Goal: Navigation & Orientation: Find specific page/section

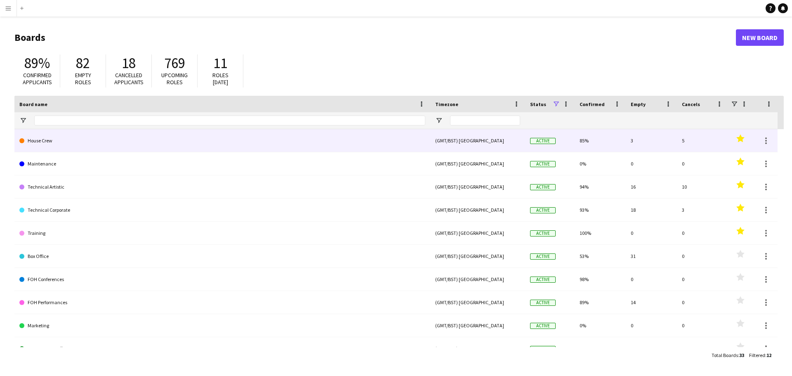
click at [56, 144] on link "House Crew" at bounding box center [222, 140] width 406 height 23
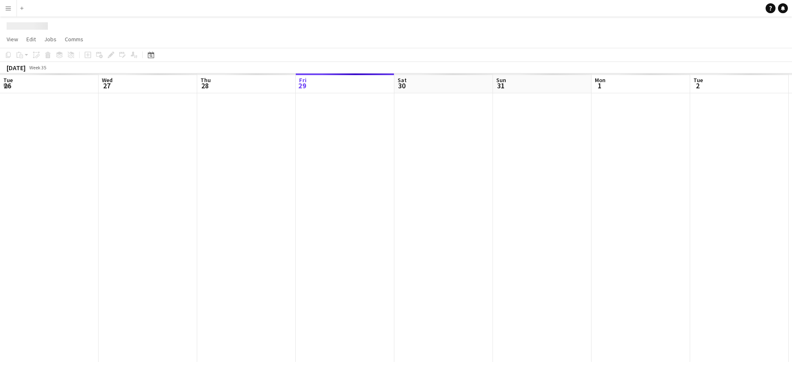
scroll to position [0, 197]
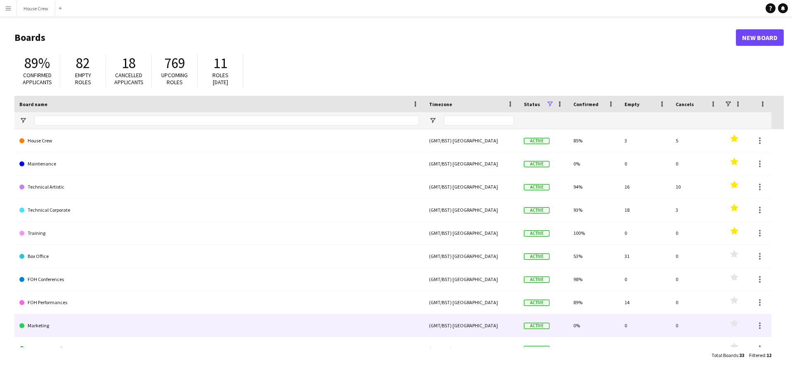
scroll to position [59, 0]
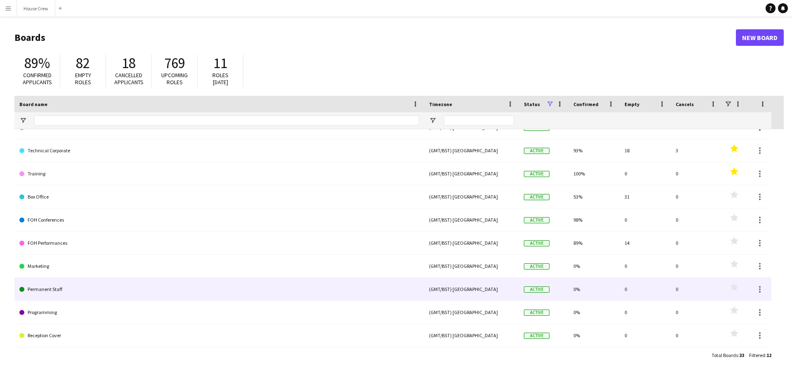
click at [54, 289] on link "Permanent Staff" at bounding box center [219, 289] width 400 height 23
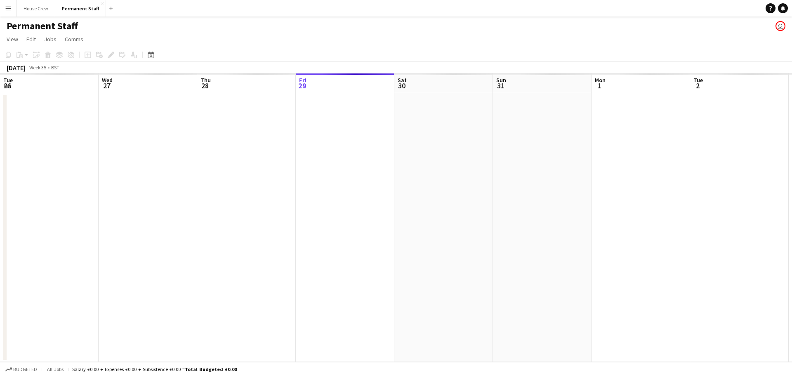
scroll to position [0, 197]
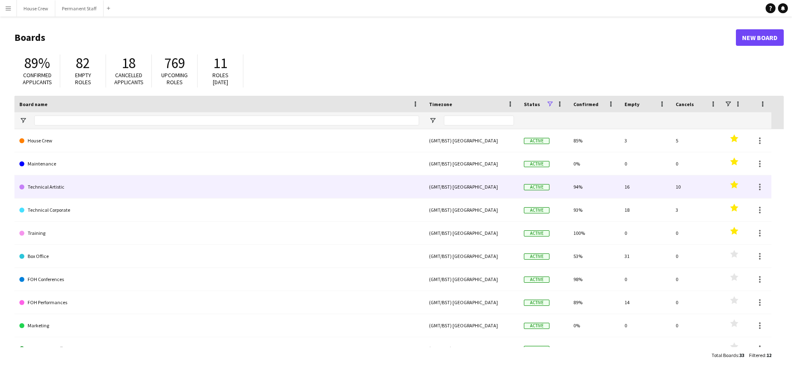
click at [90, 190] on link "Technical Artistic" at bounding box center [219, 186] width 400 height 23
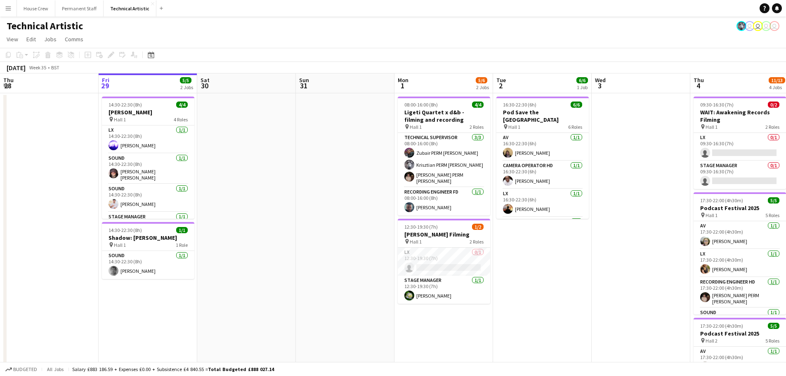
click at [548, 266] on app-date-cell "16:30-22:30 (6h) 6/6 Pod Save the [GEOGRAPHIC_DATA] pin Hall 1 6 Roles AV [DATE…" at bounding box center [542, 343] width 99 height 500
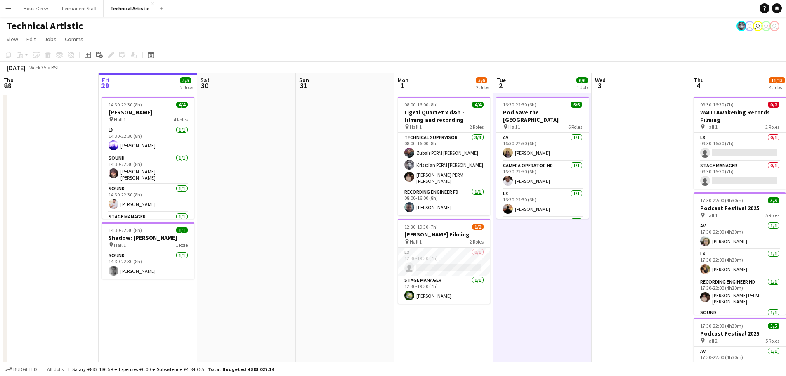
click at [547, 264] on app-date-cell "16:30-22:30 (6h) 6/6 Pod Save the [GEOGRAPHIC_DATA] pin Hall 1 6 Roles AV [DATE…" at bounding box center [542, 343] width 99 height 500
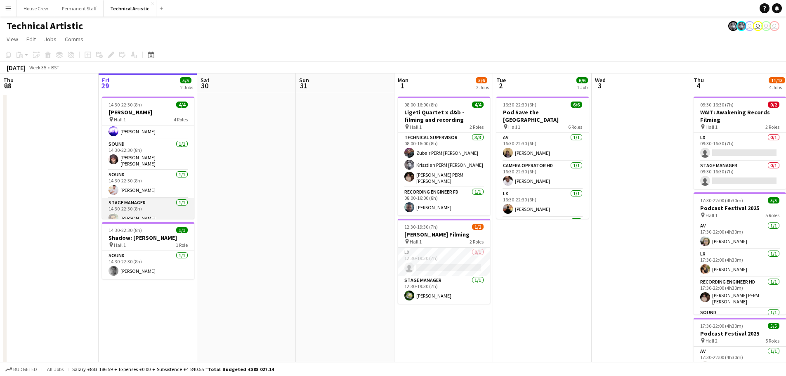
scroll to position [19, 0]
drag, startPoint x: 286, startPoint y: 227, endPoint x: 281, endPoint y: 227, distance: 4.5
click at [285, 227] on app-date-cell at bounding box center [246, 343] width 99 height 500
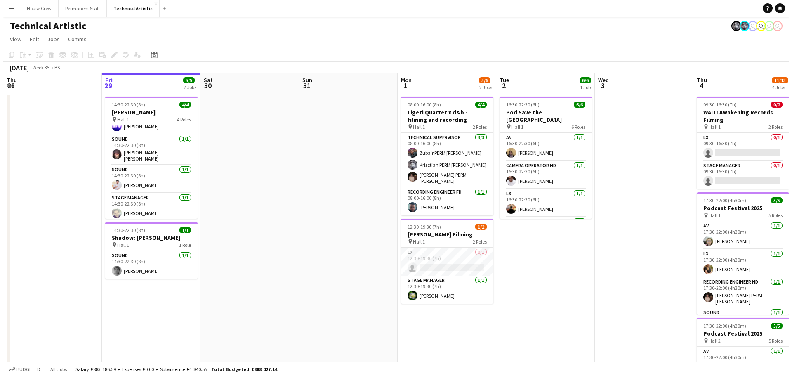
scroll to position [0, 198]
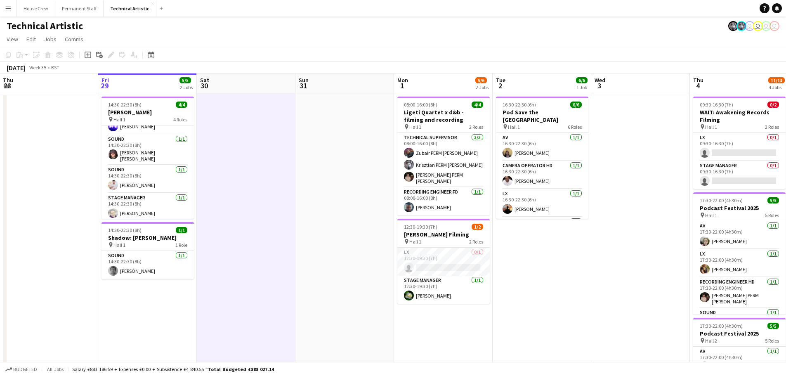
click at [302, 227] on app-date-cell at bounding box center [345, 343] width 99 height 500
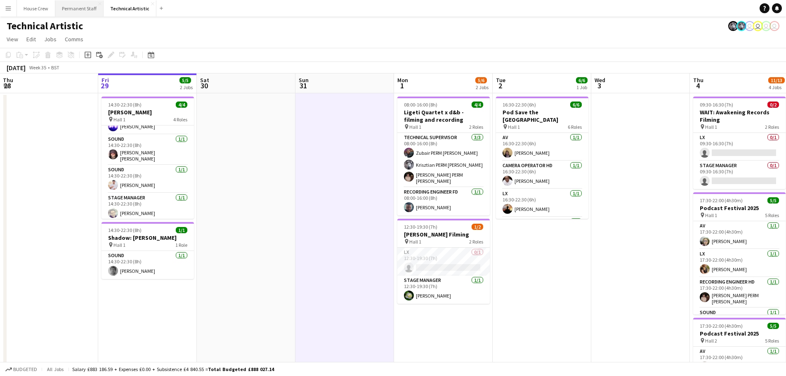
click at [88, 5] on button "Permanent Staff Close" at bounding box center [79, 8] width 48 height 16
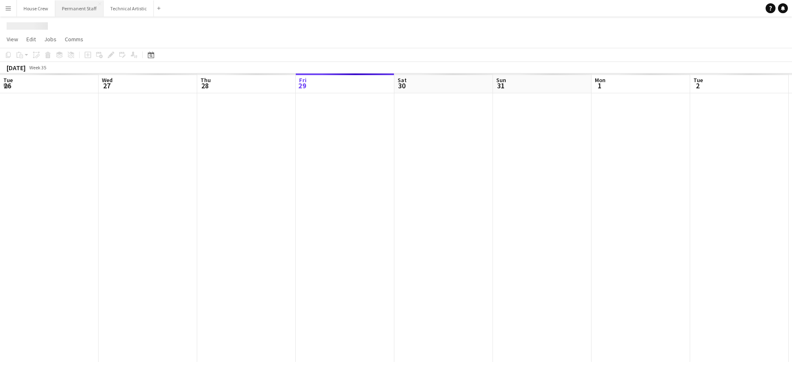
scroll to position [0, 197]
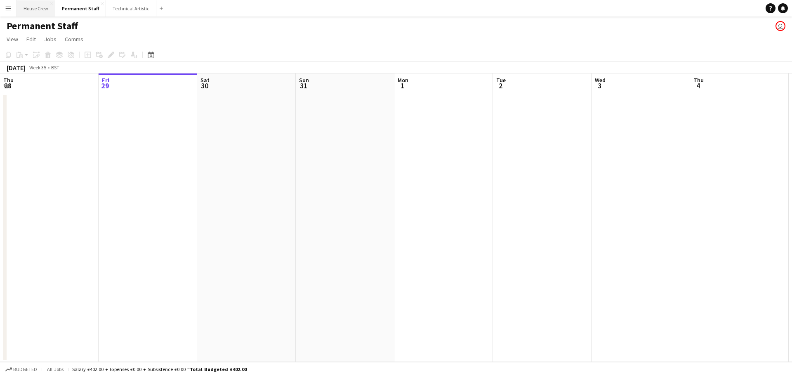
click at [28, 2] on button "House Crew Close" at bounding box center [36, 8] width 38 height 16
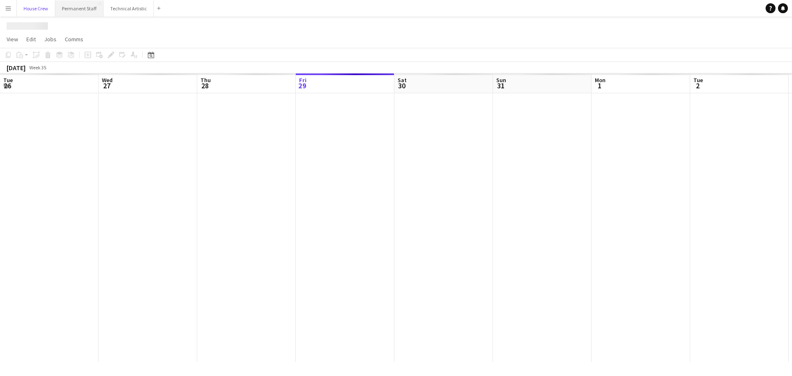
scroll to position [0, 197]
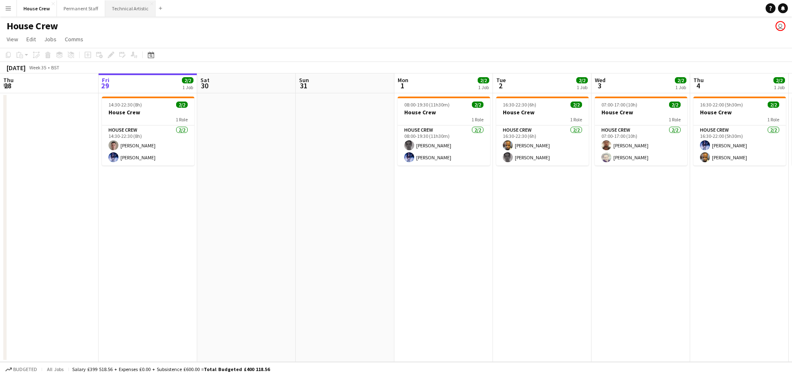
click at [124, 9] on button "Technical Artistic Close" at bounding box center [130, 8] width 50 height 16
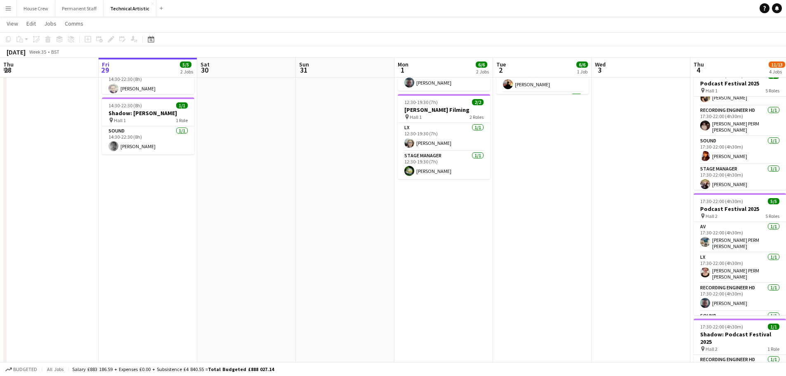
click at [786, 376] on html "Menu Boards Boards Boards All jobs Status Workforce Workforce My Workforce Recr…" at bounding box center [393, 179] width 786 height 607
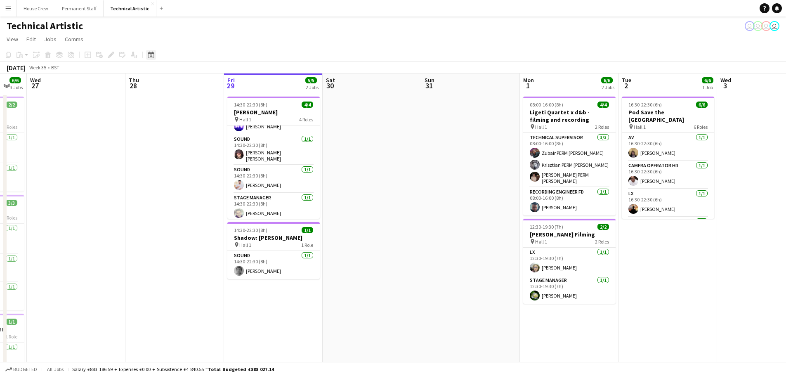
click at [148, 57] on icon at bounding box center [151, 55] width 6 height 7
click at [215, 82] on span "Next month" at bounding box center [218, 83] width 17 height 17
click at [151, 126] on span "1" at bounding box center [153, 126] width 10 height 10
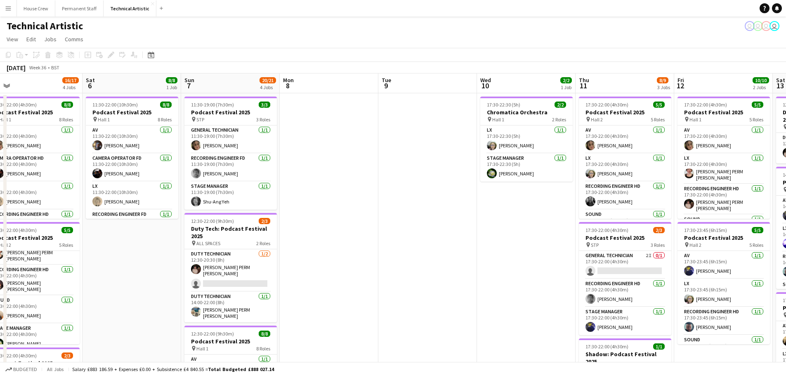
scroll to position [0, 212]
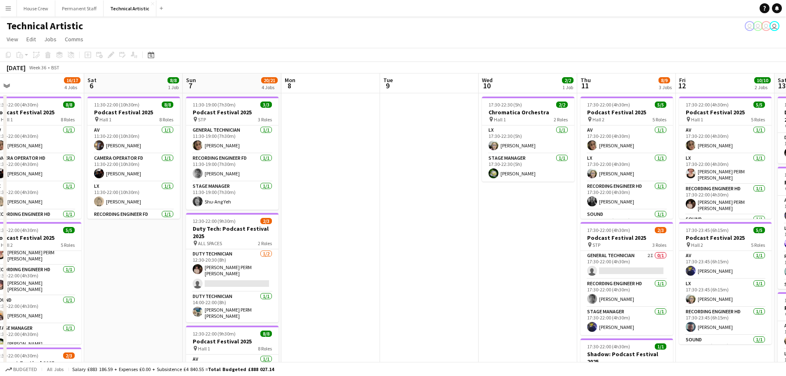
drag, startPoint x: 776, startPoint y: 83, endPoint x: 160, endPoint y: 87, distance: 615.8
click at [160, 87] on app-calendar-viewport "Wed 3 Thu 4 11/13 4 Jobs Fri 5 16/17 4 Jobs Sat 6 8/8 1 Job Sun 7 20/21 4 Jobs …" at bounding box center [393, 333] width 786 height 520
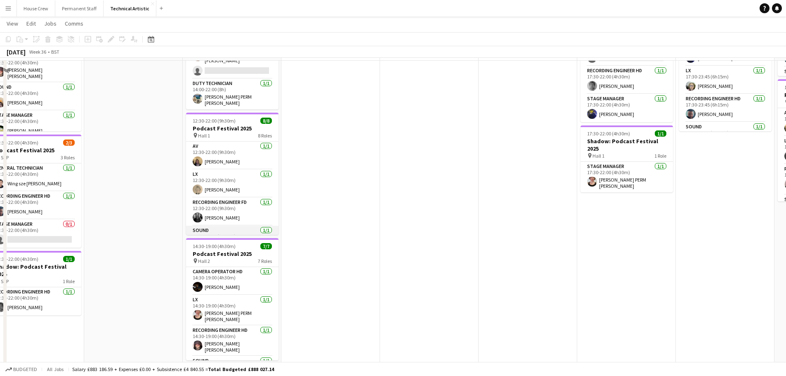
scroll to position [231, 0]
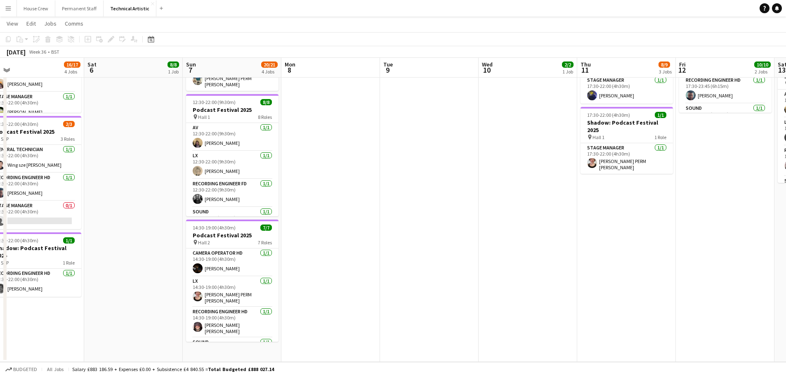
click at [319, 140] on app-date-cell at bounding box center [330, 112] width 99 height 500
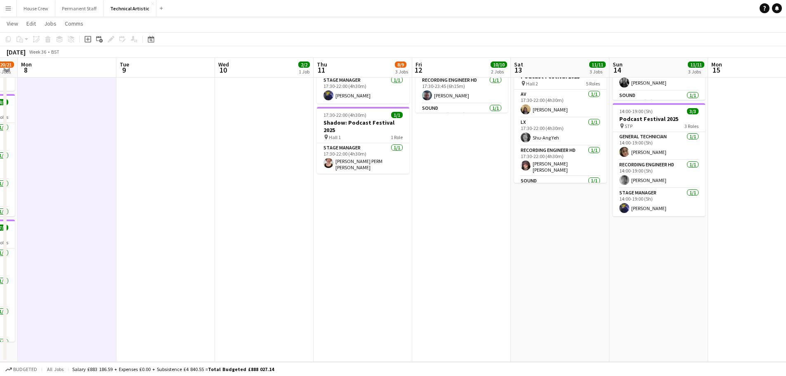
scroll to position [0, 279]
drag, startPoint x: 326, startPoint y: 63, endPoint x: 62, endPoint y: 90, distance: 265.5
click at [62, 90] on app-calendar-viewport "Fri 5 16/17 4 Jobs Sat 6 8/8 1 Job Sun 7 20/21 4 Jobs Mon 8 Tue 9 Wed 10 2/2 1 …" at bounding box center [393, 81] width 786 height 561
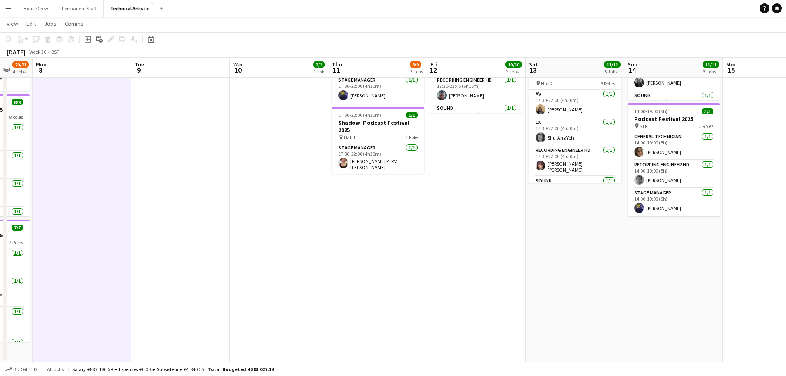
scroll to position [0, 272]
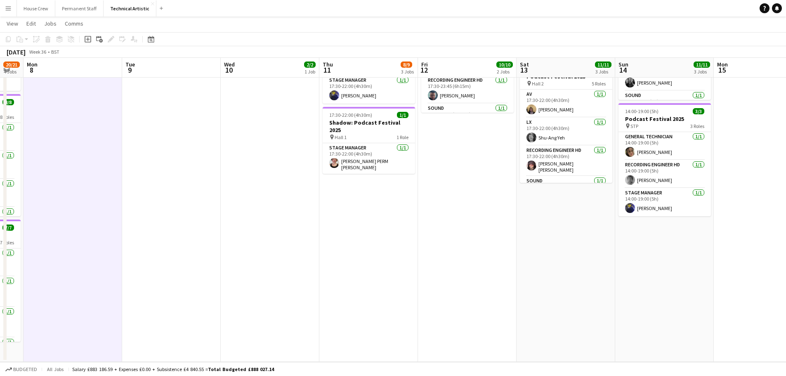
drag, startPoint x: 58, startPoint y: 66, endPoint x: 64, endPoint y: 76, distance: 11.7
click at [64, 76] on app-calendar-viewport "Fri 5 16/17 4 Jobs Sat 6 8/8 1 Job Sun 7 20/21 4 Jobs Mon 8 Tue 9 Wed 10 2/2 1 …" at bounding box center [393, 81] width 786 height 561
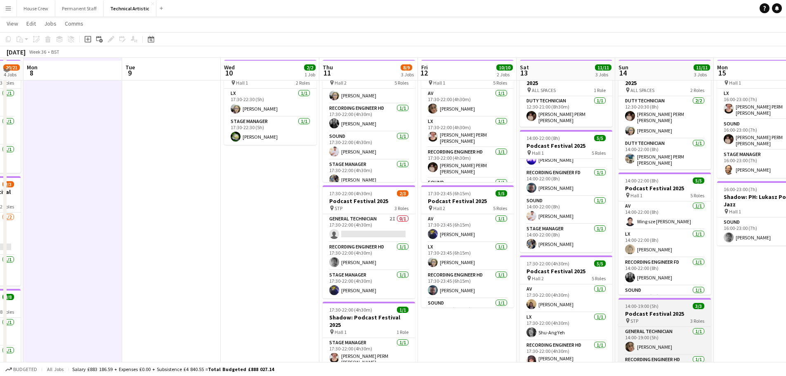
scroll to position [0, 0]
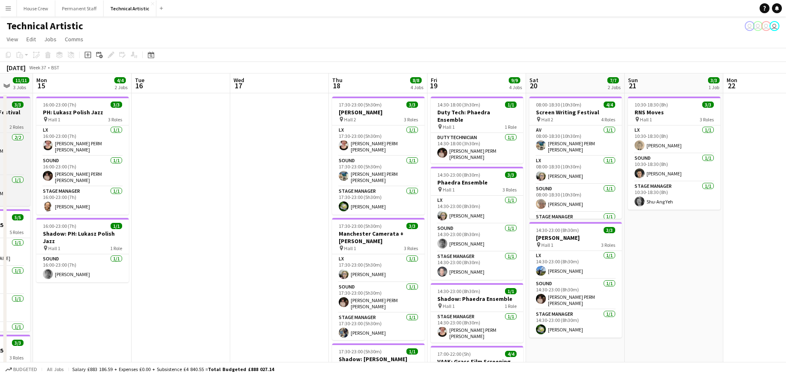
drag, startPoint x: 683, startPoint y: 85, endPoint x: 1, endPoint y: 104, distance: 682.5
click at [1, 104] on app-calendar-viewport "Fri 12 10/10 2 Jobs Sat 13 11/11 3 Jobs Sun 14 11/11 3 Jobs Mon 15 4/4 2 Jobs T…" at bounding box center [393, 333] width 786 height 520
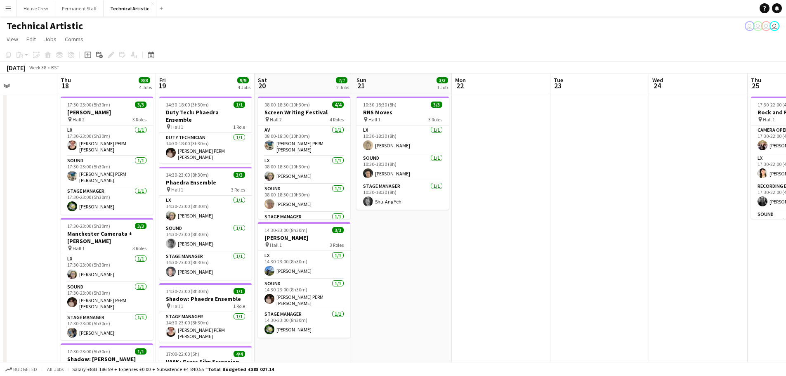
drag, startPoint x: 270, startPoint y: 177, endPoint x: 7, endPoint y: 201, distance: 264.0
click at [4, 201] on div "Mon 15 4/4 2 Jobs Tue 16 Wed 17 Thu 18 8/8 4 Jobs Fri 19 9/9 4 Jobs Sat 20 7/7 …" at bounding box center [393, 333] width 786 height 520
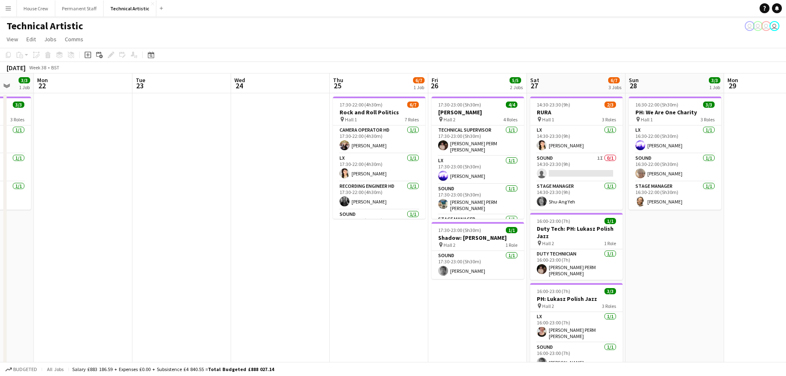
drag, startPoint x: 420, startPoint y: 275, endPoint x: 9, endPoint y: 249, distance: 411.5
click at [7, 249] on app-calendar-viewport "Fri 19 9/9 4 Jobs Sat 20 7/7 2 Jobs Sun 21 3/3 1 Job Mon 22 Tue 23 Wed 24 Thu 2…" at bounding box center [393, 333] width 786 height 520
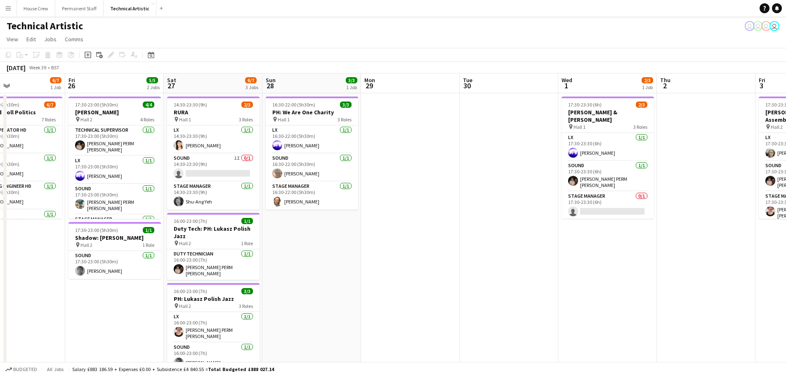
drag, startPoint x: 751, startPoint y: 109, endPoint x: 388, endPoint y: 123, distance: 363.1
click at [382, 123] on app-calendar-viewport "Mon 22 Tue 23 Wed 24 Thu 25 6/7 1 Job Fri 26 5/5 2 Jobs Sat 27 6/7 3 Jobs Sun 2…" at bounding box center [393, 333] width 786 height 520
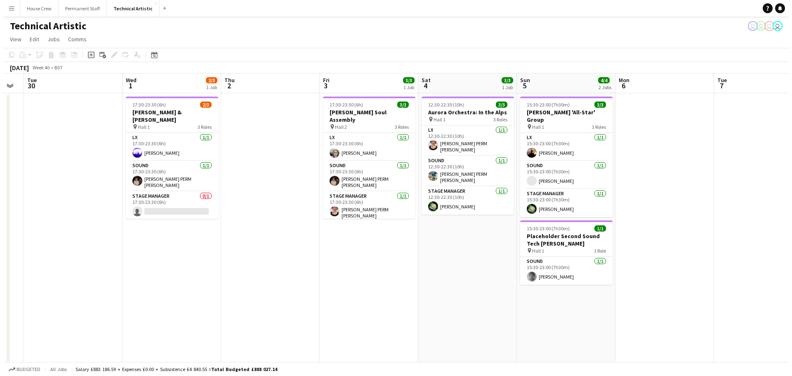
scroll to position [0, 274]
drag, startPoint x: 692, startPoint y: 269, endPoint x: 253, endPoint y: 292, distance: 440.2
click at [253, 292] on app-calendar-viewport "Sat 27 6/7 3 Jobs Sun 28 3/3 1 Job Mon 29 Tue 30 Wed 1 2/3 1 Job Thu 2 Fri 3 3/…" at bounding box center [393, 333] width 786 height 520
click at [145, 4] on button "Technical Artistic Close" at bounding box center [130, 8] width 53 height 16
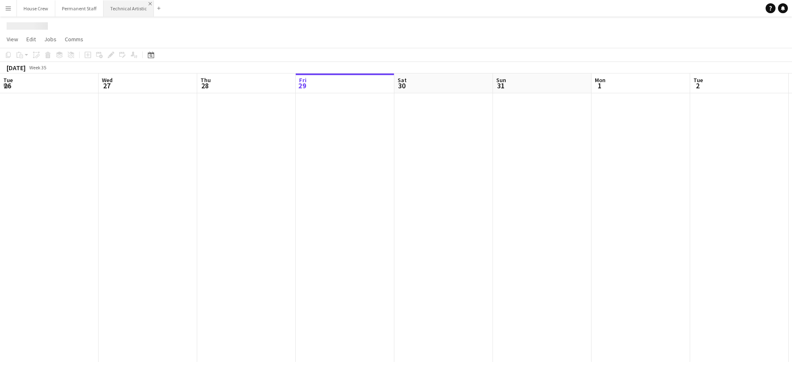
scroll to position [0, 197]
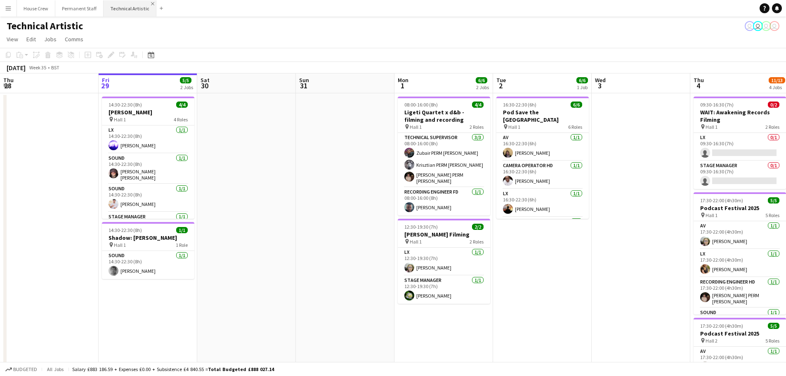
click at [151, 2] on app-icon "Close" at bounding box center [152, 3] width 3 height 3
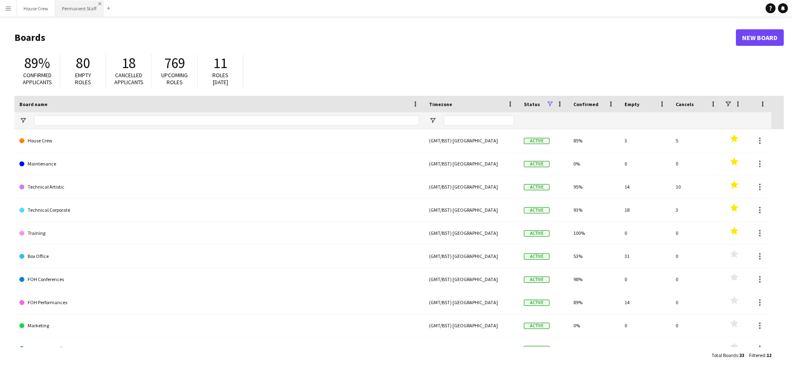
click at [98, 4] on app-icon "Close" at bounding box center [99, 3] width 3 height 3
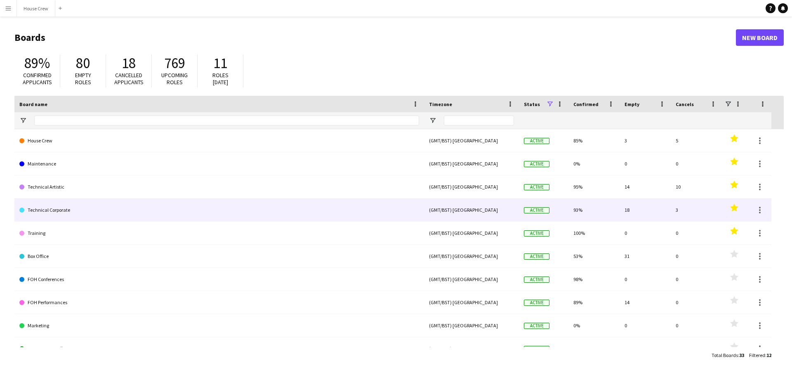
click at [52, 211] on link "Technical Corporate" at bounding box center [219, 210] width 400 height 23
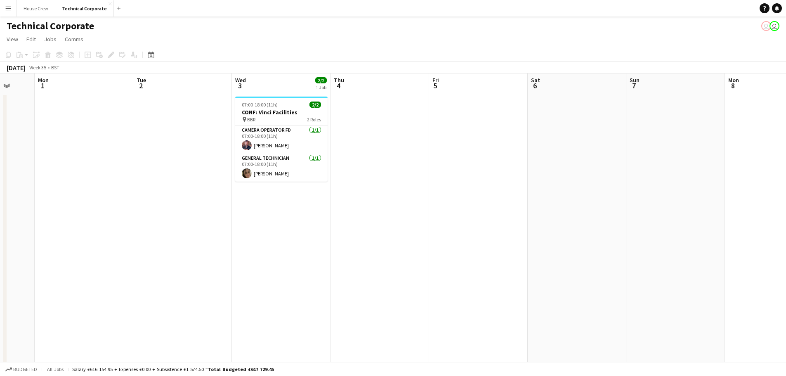
scroll to position [0, 263]
drag, startPoint x: 417, startPoint y: 192, endPoint x: 69, endPoint y: 200, distance: 348.5
click at [69, 200] on app-calendar-viewport "Fri 29 Sat 30 1/1 1 Job Sun 31 Mon 1 Tue 2 Wed 3 2/2 1 Job Thu 4 Fri 5 Sat 6 Su…" at bounding box center [393, 285] width 786 height 424
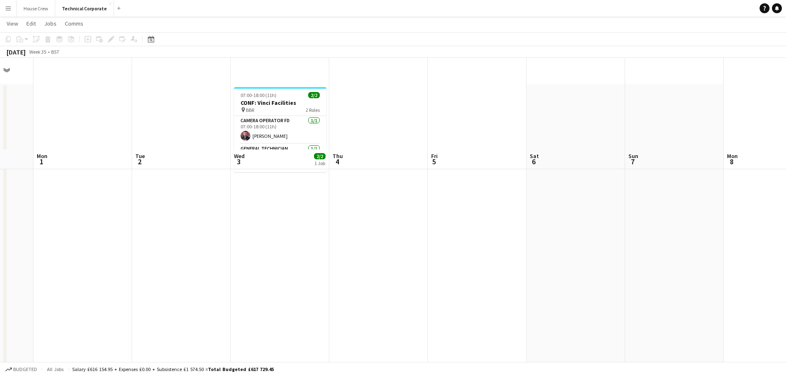
scroll to position [0, 0]
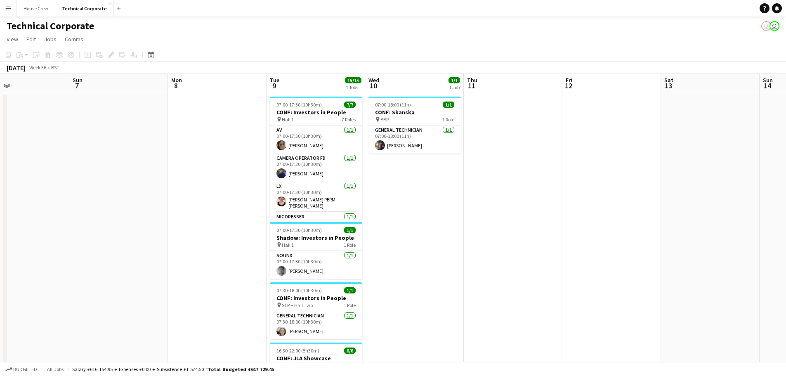
drag, startPoint x: 556, startPoint y: 165, endPoint x: 0, endPoint y: 161, distance: 556.0
click at [0, 161] on app-calendar-viewport "Wed 3 2/2 1 Job Thu 4 Fri 5 Sat 6 Sun 7 Mon 8 Tue 9 15/15 4 Jobs Wed 10 1/1 1 J…" at bounding box center [393, 285] width 786 height 424
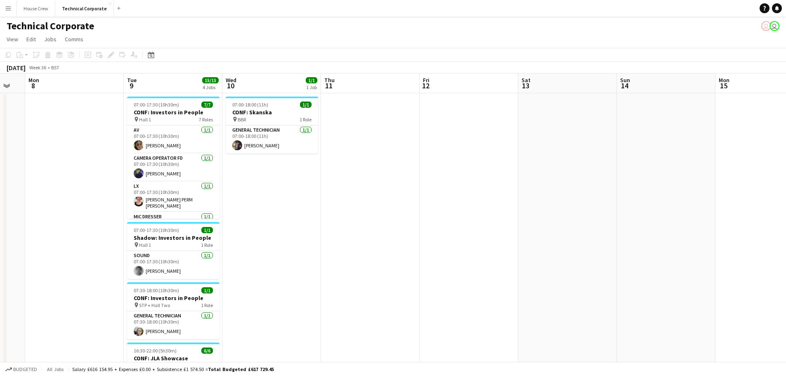
drag, startPoint x: 224, startPoint y: 174, endPoint x: 83, endPoint y: 179, distance: 141.3
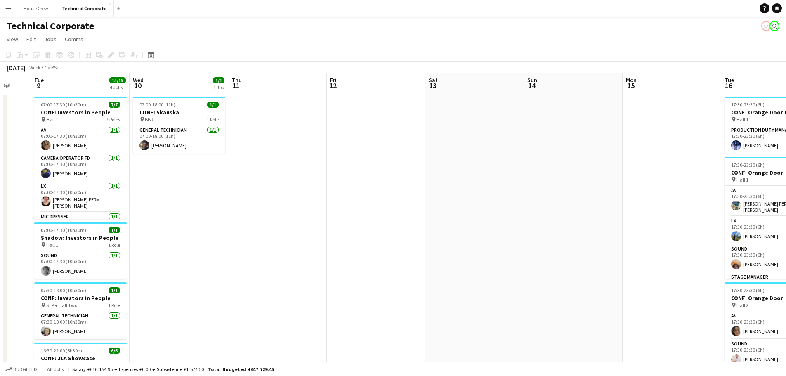
drag, startPoint x: 301, startPoint y: 216, endPoint x: 210, endPoint y: 222, distance: 91.0
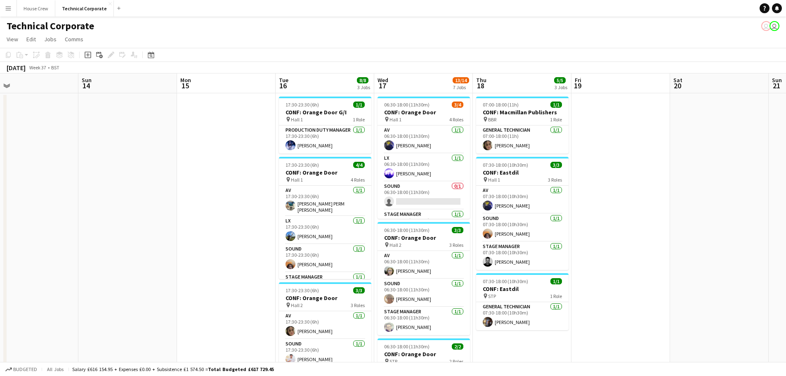
scroll to position [0, 317]
drag, startPoint x: 606, startPoint y: 140, endPoint x: 159, endPoint y: 157, distance: 446.5
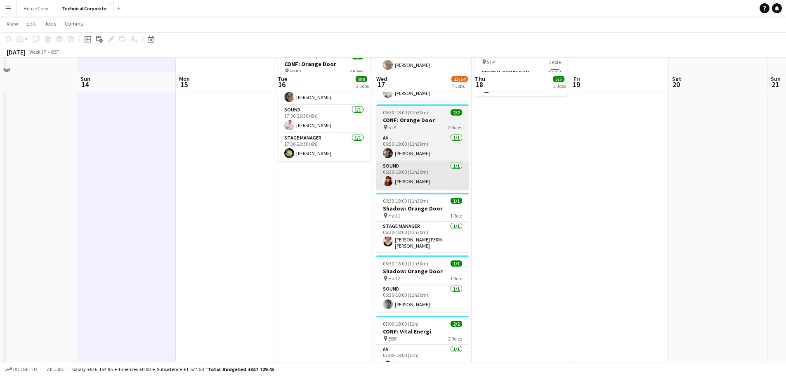
scroll to position [248, 0]
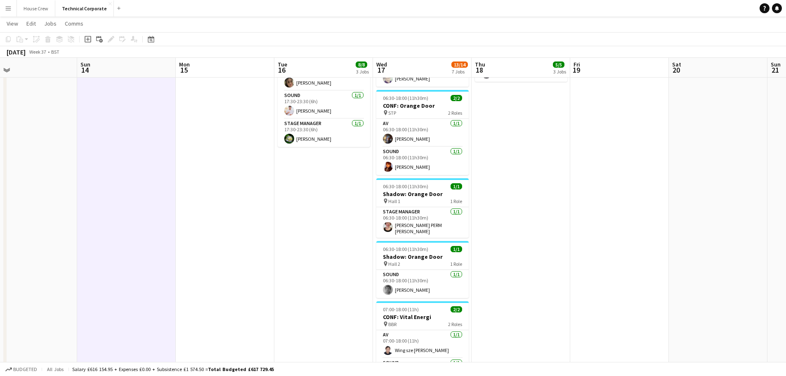
click at [501, 150] on app-date-cell "07:00-18:00 (11h) 1/1 CONF: Macmillan Publishers pin BBR 1 Role General Technic…" at bounding box center [521, 158] width 99 height 627
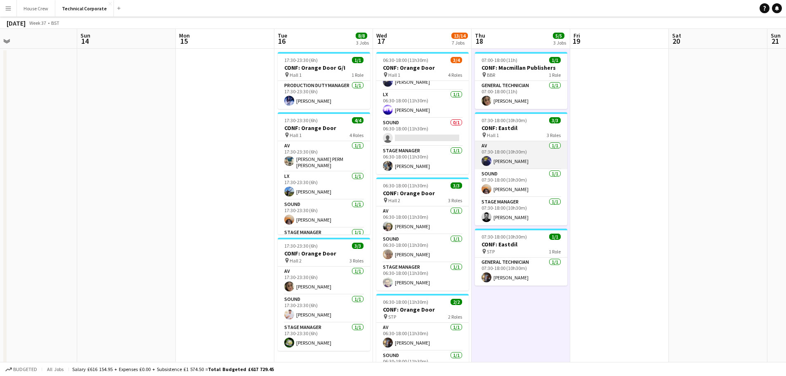
scroll to position [0, 0]
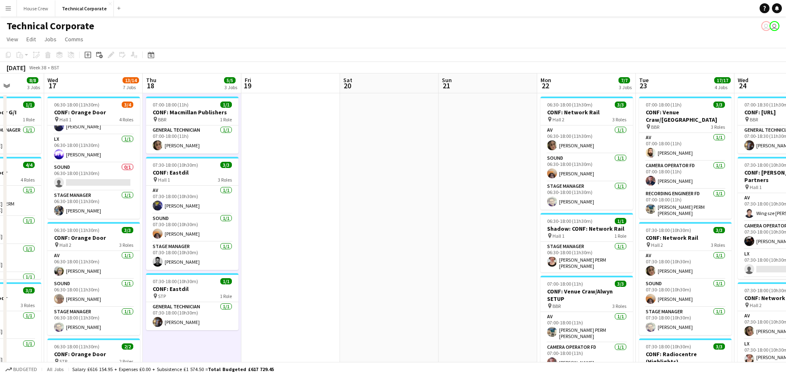
drag, startPoint x: 641, startPoint y: 144, endPoint x: 213, endPoint y: 146, distance: 428.0
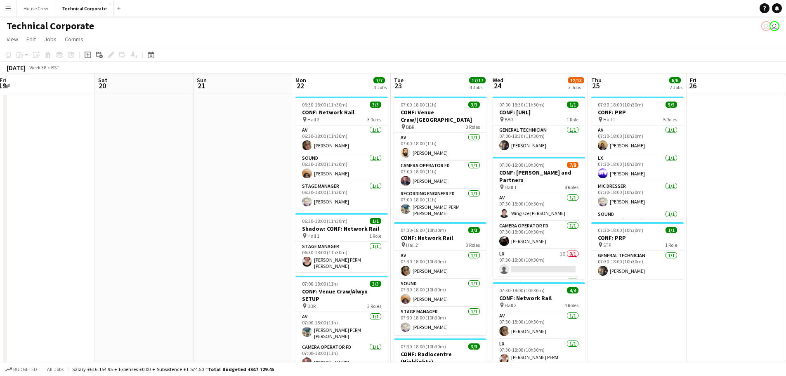
scroll to position [0, 303]
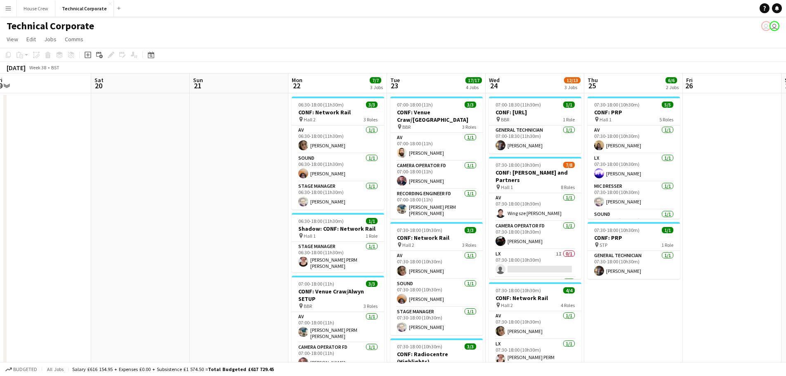
drag, startPoint x: 408, startPoint y: 128, endPoint x: 265, endPoint y: 123, distance: 143.3
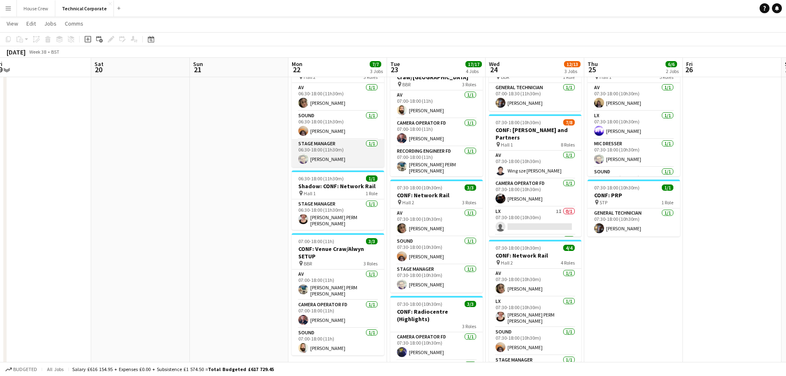
scroll to position [41, 0]
click at [260, 181] on app-date-cell at bounding box center [239, 364] width 99 height 627
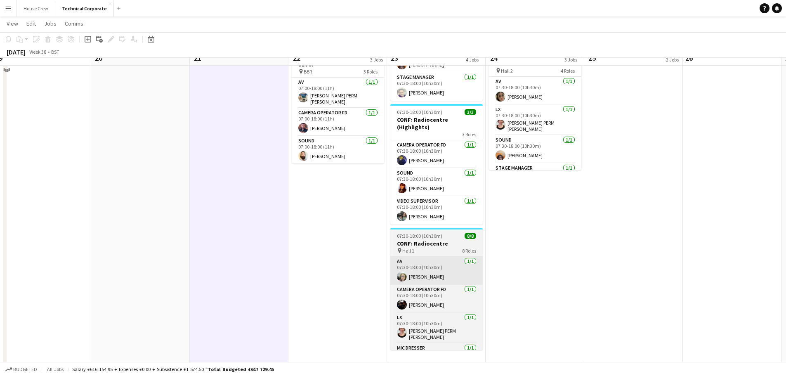
scroll to position [248, 0]
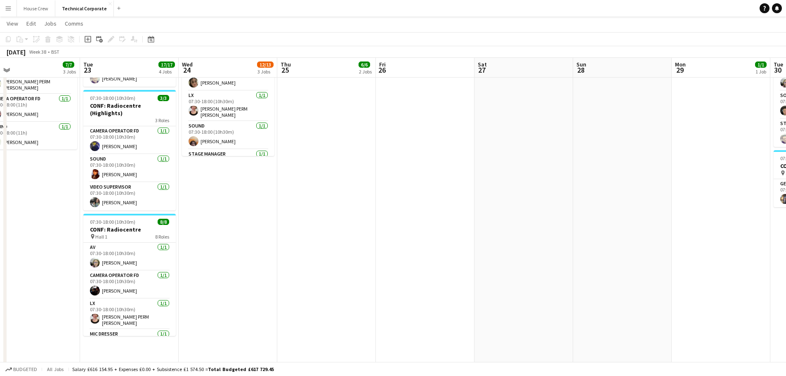
drag, startPoint x: 550, startPoint y: 222, endPoint x: 242, endPoint y: 241, distance: 308.1
click at [242, 241] on app-calendar-viewport "Fri 19 Sat 20 Sun 21 Mon 22 7/7 3 Jobs Tue 23 17/17 4 Jobs Wed 24 12/13 3 Jobs …" at bounding box center [393, 128] width 786 height 687
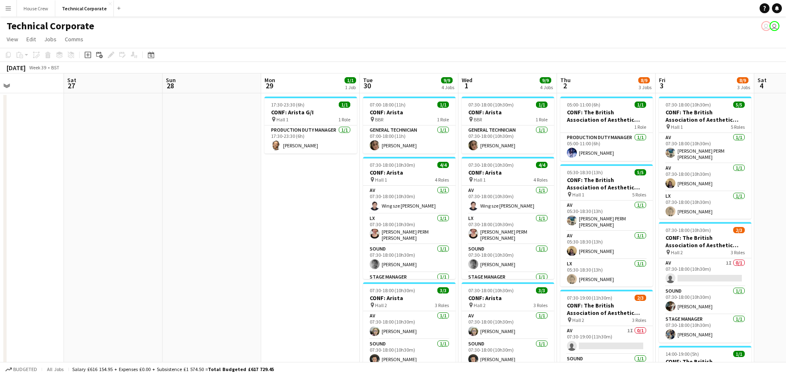
scroll to position [0, 234]
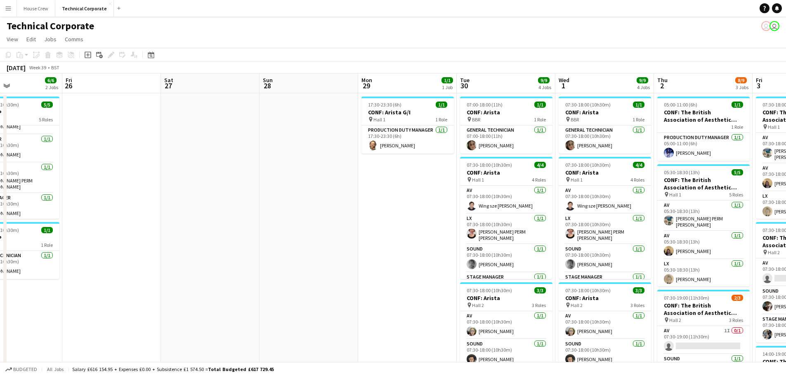
drag, startPoint x: 455, startPoint y: 125, endPoint x: 142, endPoint y: 138, distance: 313.1
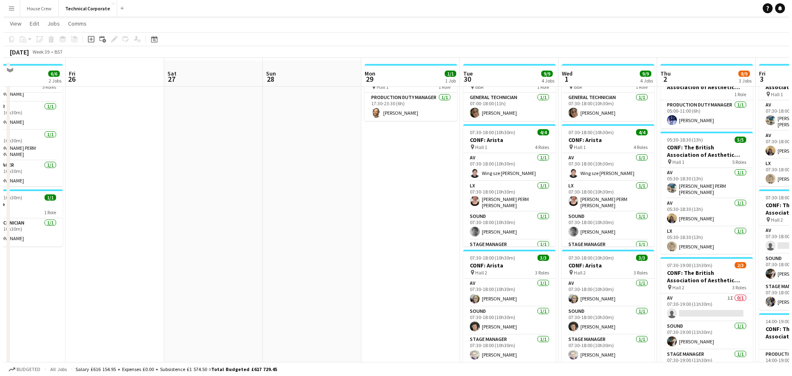
scroll to position [0, 0]
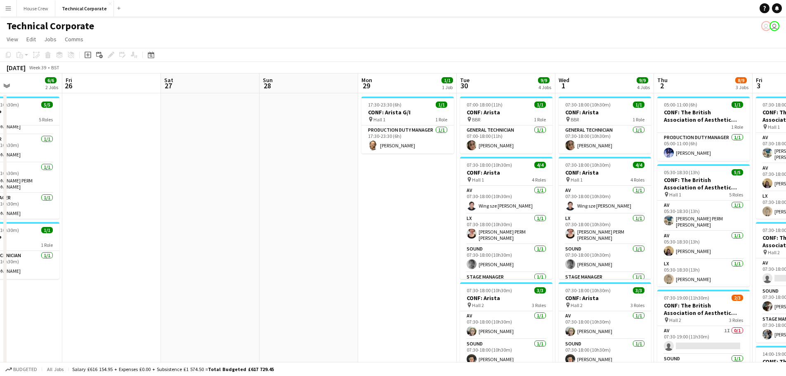
click at [109, 3] on app-icon "Close" at bounding box center [110, 3] width 3 height 3
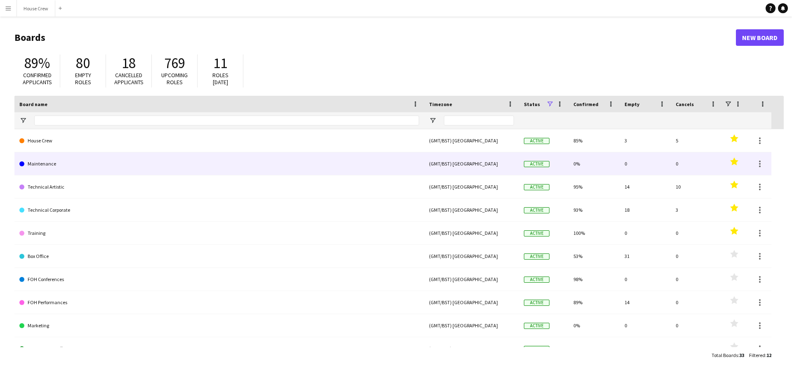
click at [52, 165] on link "Maintenance" at bounding box center [219, 163] width 400 height 23
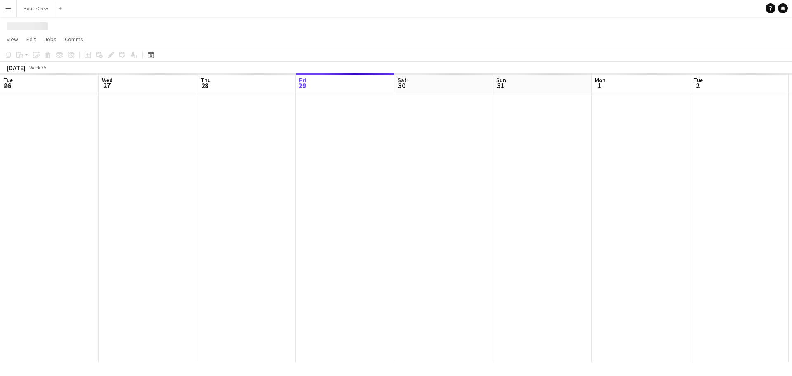
scroll to position [0, 197]
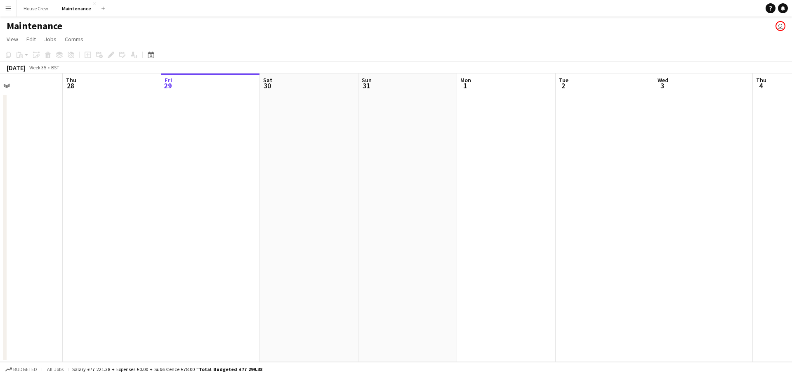
drag, startPoint x: 528, startPoint y: 200, endPoint x: 496, endPoint y: 190, distance: 34.0
click at [600, 227] on app-calendar-viewport "Mon 25 Tue 26 Wed 27 Thu 28 Fri 29 Sat 30 Sun 31 Mon 1 Tue 2 Wed 3 Thu 4 Fri 5 …" at bounding box center [396, 217] width 792 height 289
click at [46, 11] on button "House Crew Close" at bounding box center [36, 8] width 38 height 16
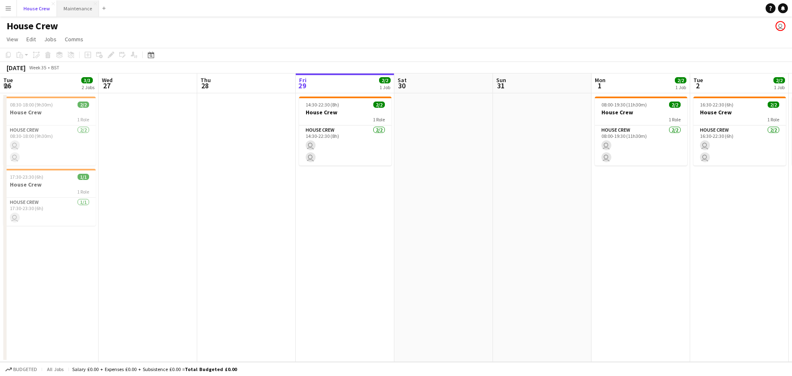
scroll to position [0, 197]
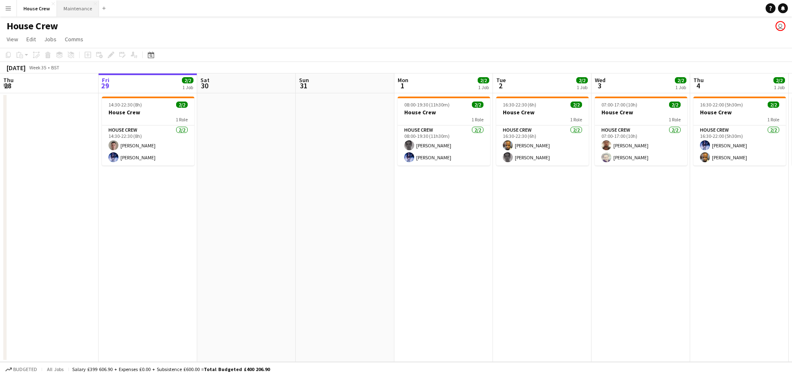
click at [92, 1] on button "Maintenance Close" at bounding box center [78, 8] width 42 height 16
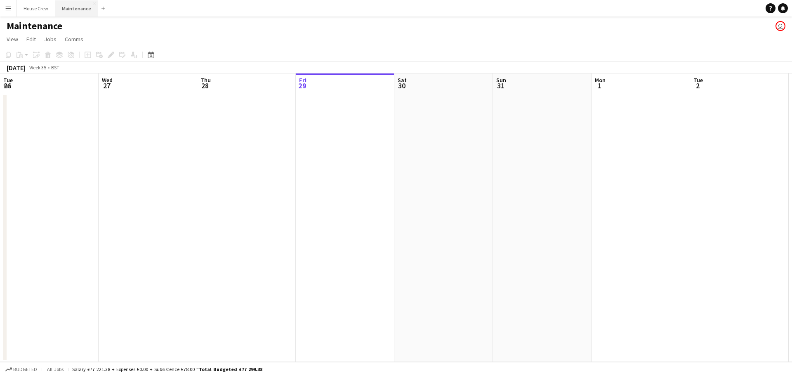
scroll to position [0, 197]
click at [93, 4] on app-icon "Close" at bounding box center [94, 3] width 3 height 3
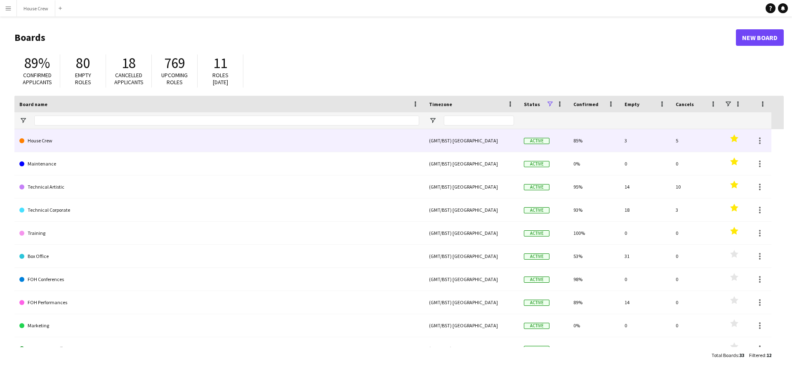
click at [47, 142] on link "House Crew" at bounding box center [219, 140] width 400 height 23
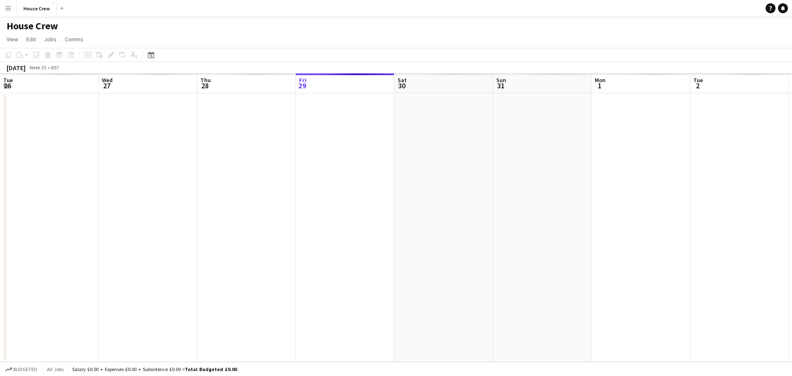
scroll to position [0, 197]
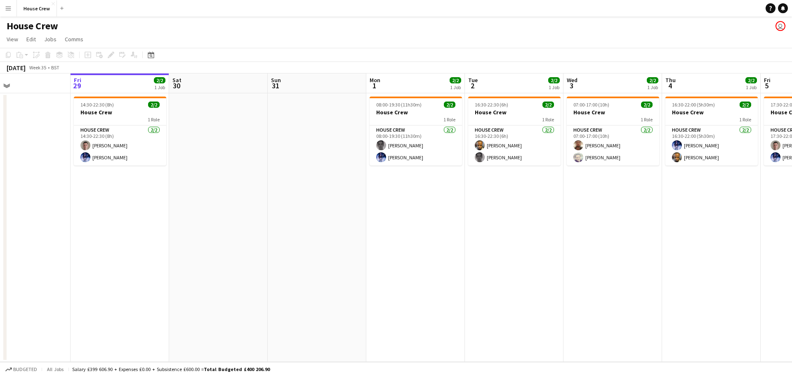
drag, startPoint x: 558, startPoint y: 263, endPoint x: 524, endPoint y: 273, distance: 35.4
click at [534, 280] on app-calendar-viewport "Tue 26 3/3 2 Jobs Wed 27 Thu 28 Fri 29 2/2 1 Job Sat 30 Sun 31 Mon 1 2/2 1 Job …" at bounding box center [396, 217] width 792 height 289
